Goal: Task Accomplishment & Management: Manage account settings

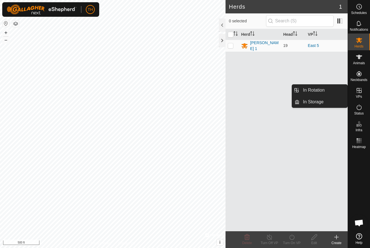
click at [361, 91] on icon at bounding box center [359, 90] width 7 height 7
click at [321, 91] on link "In Rotation" at bounding box center [324, 90] width 48 height 11
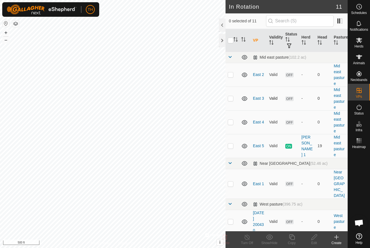
checkbox input "true"
click at [293, 238] on icon at bounding box center [292, 237] width 7 height 7
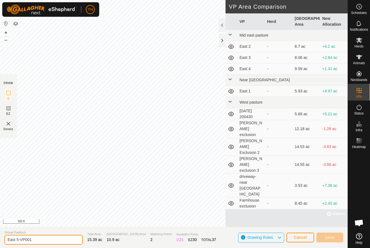
click at [51, 241] on input "East 5-VP001" at bounding box center [43, 240] width 78 height 10
type input "East 6"
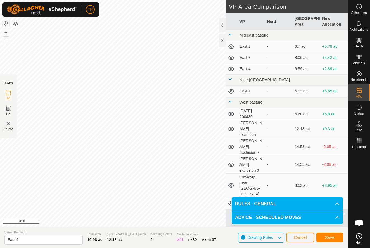
click at [328, 238] on span "Save" at bounding box center [330, 238] width 10 height 4
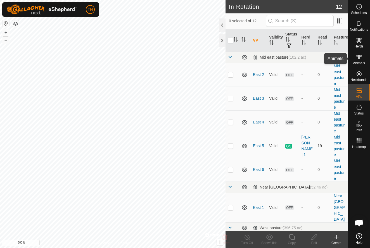
click at [358, 59] on icon at bounding box center [359, 57] width 6 height 4
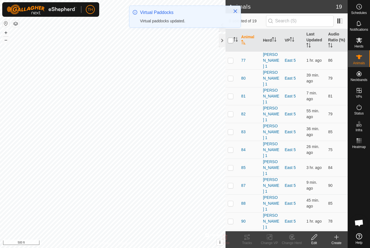
click at [231, 40] on input "checkbox" at bounding box center [231, 41] width 6 height 6
checkbox input "true"
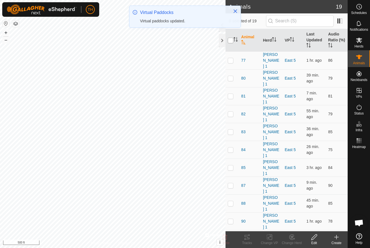
checkbox input "true"
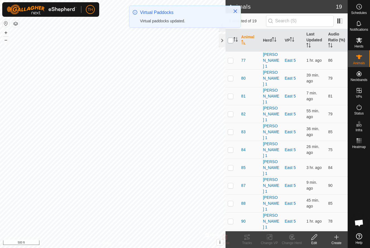
checkbox input "true"
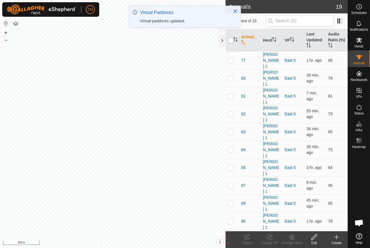
checkbox input "true"
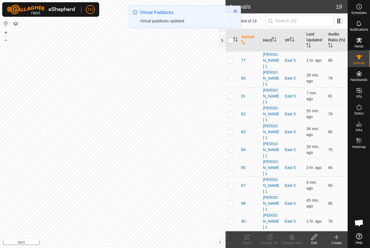
checkbox input "true"
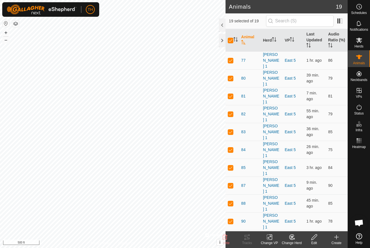
click at [270, 238] on icon at bounding box center [269, 237] width 7 height 7
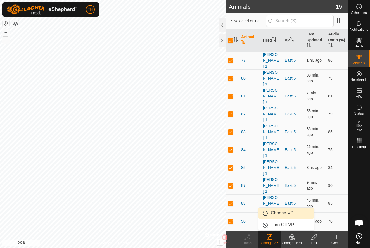
click at [281, 213] on span "Choose VP..." at bounding box center [284, 213] width 26 height 7
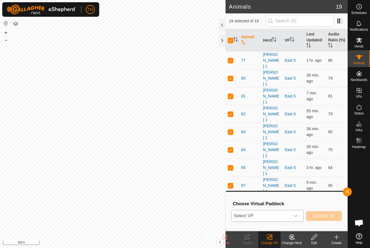
click at [270, 217] on span "Select VP" at bounding box center [261, 216] width 58 height 11
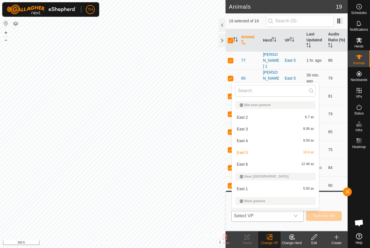
scroll to position [8, 0]
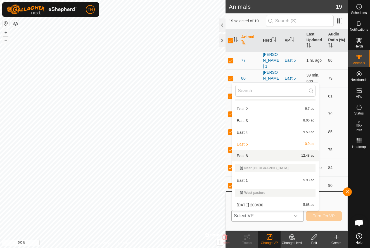
click at [245, 155] on span "East 6" at bounding box center [242, 156] width 11 height 4
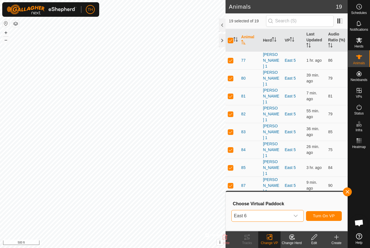
click at [326, 215] on span "Turn On VP" at bounding box center [324, 216] width 22 height 4
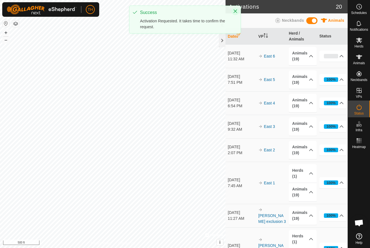
click at [236, 10] on icon "Close" at bounding box center [235, 11] width 4 height 4
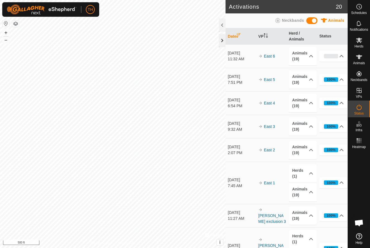
click at [223, 41] on div at bounding box center [222, 40] width 7 height 13
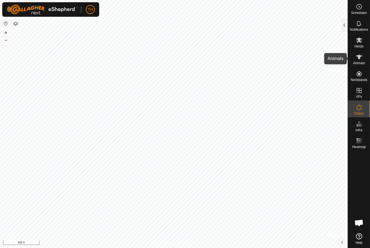
click at [361, 57] on icon at bounding box center [359, 57] width 6 height 4
click at [345, 23] on div at bounding box center [344, 24] width 7 height 13
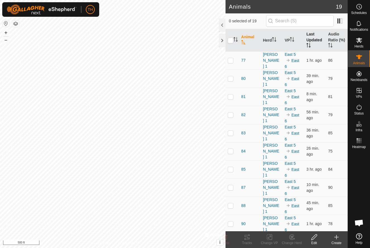
click at [311, 36] on th "Last Updated" at bounding box center [315, 40] width 22 height 23
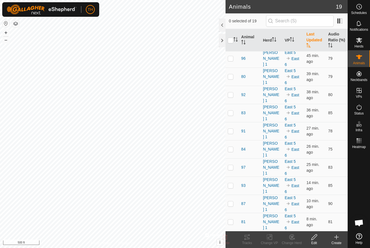
scroll to position [166, 0]
click at [336, 36] on th "Audio Ratio (%)" at bounding box center [337, 40] width 22 height 23
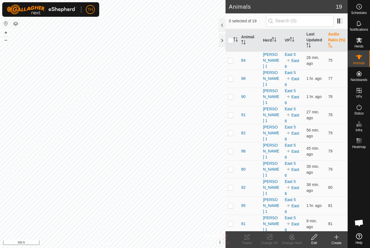
click at [332, 36] on th "Audio Ratio (%)" at bounding box center [337, 40] width 22 height 23
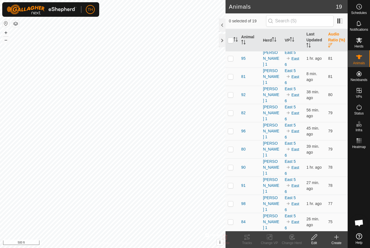
scroll to position [166, 0]
